Goal: Contribute content: Add original content to the website for others to see

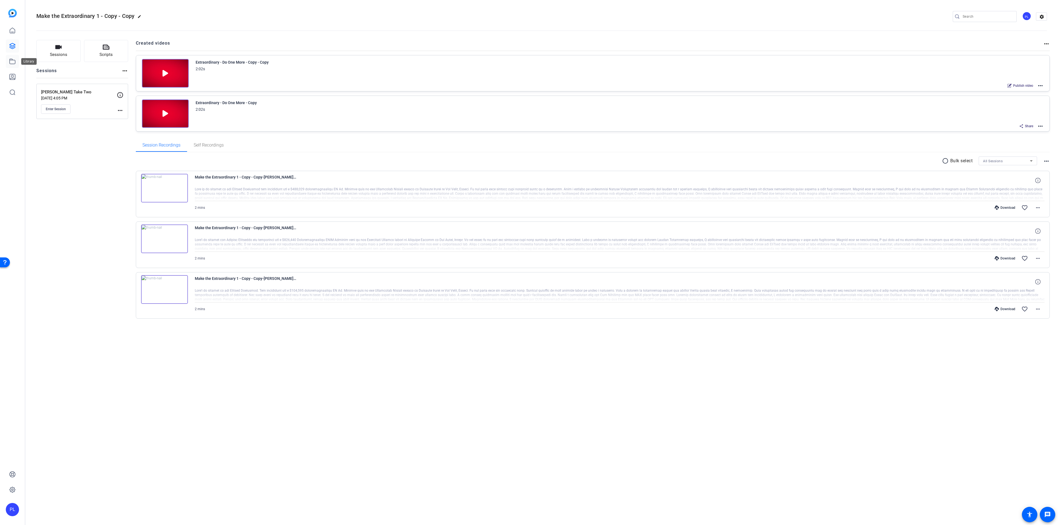
click at [12, 61] on icon at bounding box center [12, 61] width 7 height 7
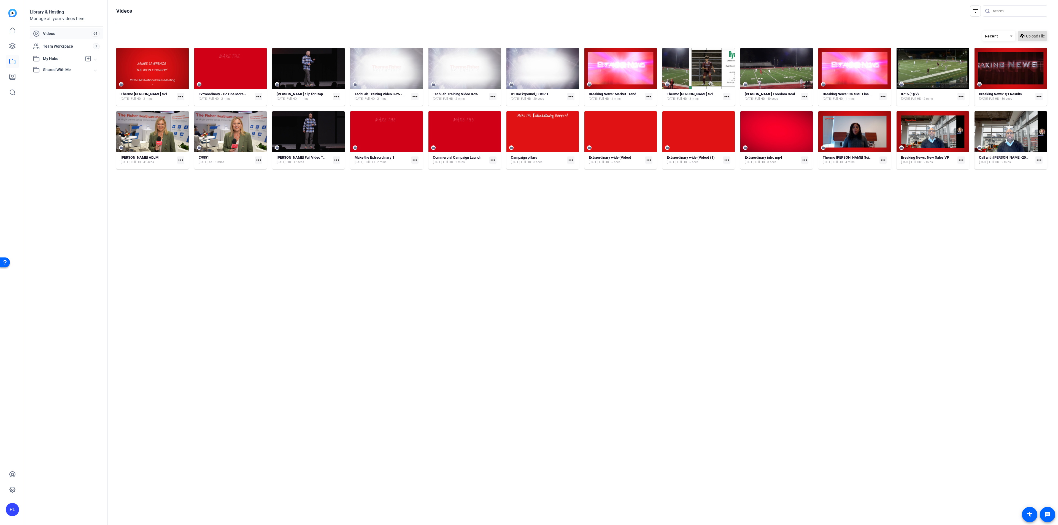
click at [1031, 37] on span "Upload File" at bounding box center [1035, 36] width 19 height 6
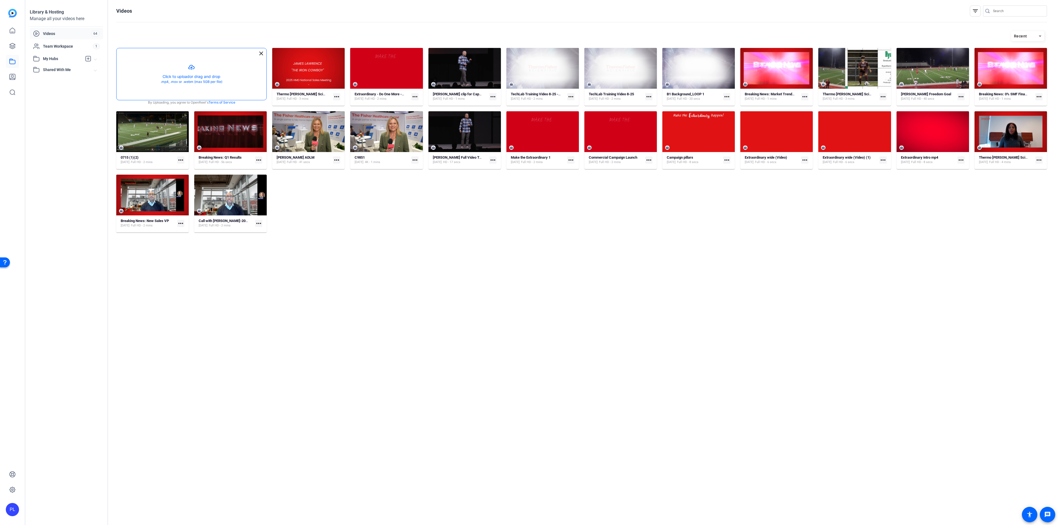
click at [192, 73] on button "button" at bounding box center [192, 74] width 150 height 52
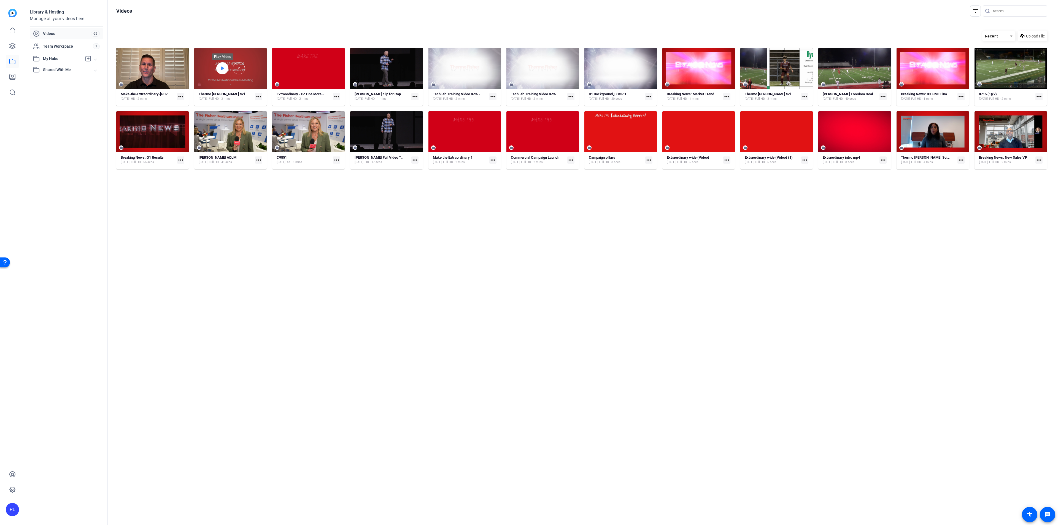
click at [223, 70] on icon at bounding box center [222, 68] width 4 height 7
click at [204, 85] on span "Video Player" at bounding box center [204, 85] width 7 height 0
drag, startPoint x: 196, startPoint y: 84, endPoint x: 192, endPoint y: 84, distance: 4.1
click at [194, 84] on span "Video Player" at bounding box center [194, 84] width 0 height 8
click at [258, 98] on mat-icon "more_horiz" at bounding box center [258, 96] width 7 height 7
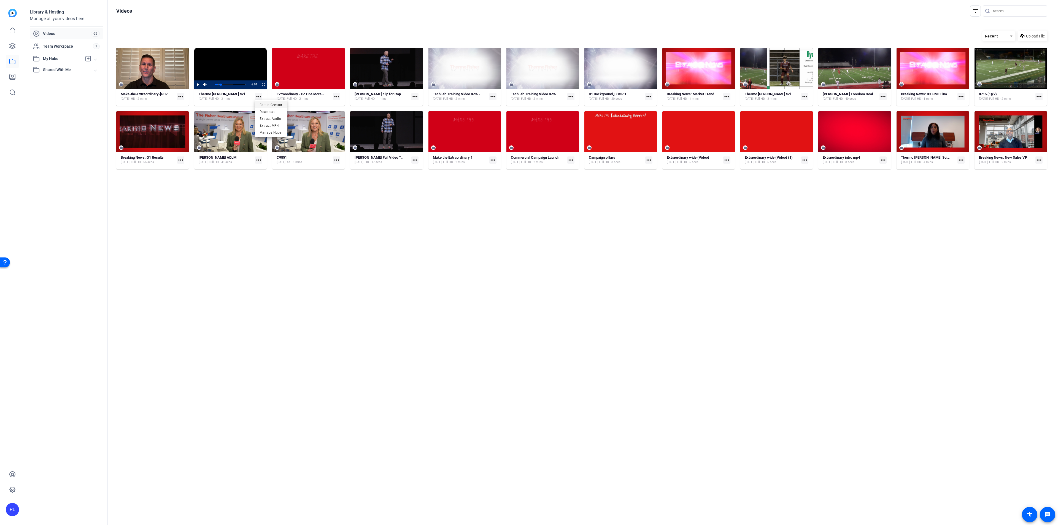
click at [261, 102] on span "Edit in Creator" at bounding box center [271, 105] width 23 height 7
